Goal: Task Accomplishment & Management: Complete application form

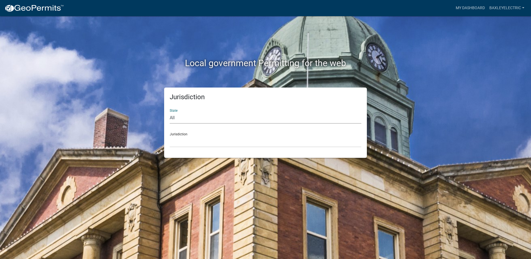
click at [193, 119] on select "All [US_STATE] [US_STATE] [US_STATE] [US_STATE] [US_STATE] [US_STATE] [US_STATE…" at bounding box center [266, 117] width 192 height 11
select select "[US_STATE]"
click at [170, 112] on select "All [US_STATE] [US_STATE] [US_STATE] [US_STATE] [US_STATE] [US_STATE] [US_STATE…" at bounding box center [266, 117] width 192 height 11
click at [186, 138] on select "[GEOGRAPHIC_DATA], [US_STATE][PERSON_NAME][GEOGRAPHIC_DATA], [US_STATE][PERSON_…" at bounding box center [266, 141] width 192 height 11
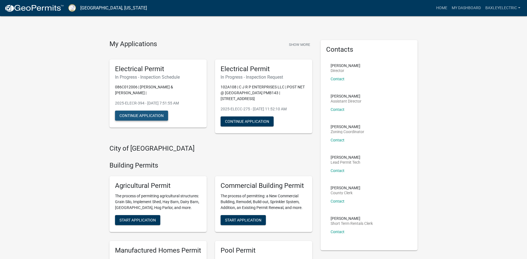
click at [144, 113] on button "Continue Application" at bounding box center [141, 116] width 53 height 10
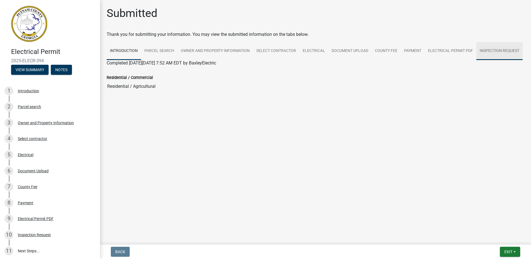
click at [489, 50] on link "Inspection Request" at bounding box center [499, 51] width 46 height 18
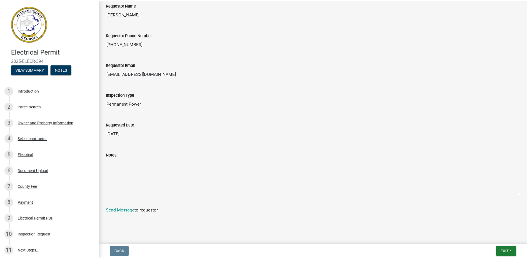
scroll to position [90, 0]
click at [508, 252] on span "Exit" at bounding box center [508, 251] width 8 height 4
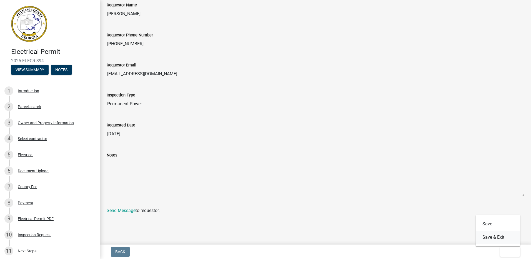
click at [500, 236] on button "Save & Exit" at bounding box center [498, 236] width 44 height 13
